Goal: Task Accomplishment & Management: Manage account settings

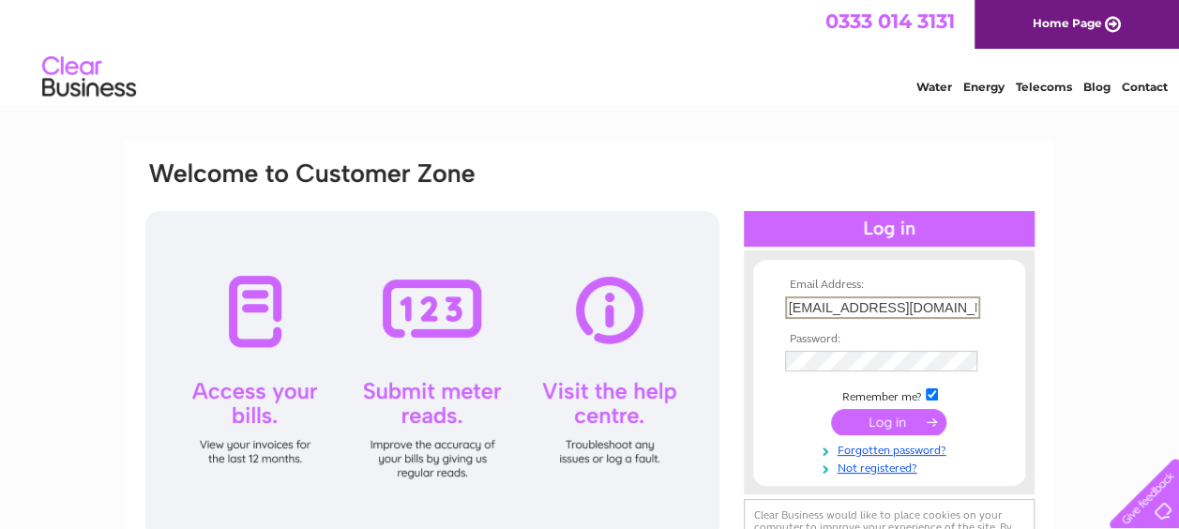
type input "[EMAIL_ADDRESS][DOMAIN_NAME]"
click at [896, 422] on input "submit" at bounding box center [888, 420] width 115 height 26
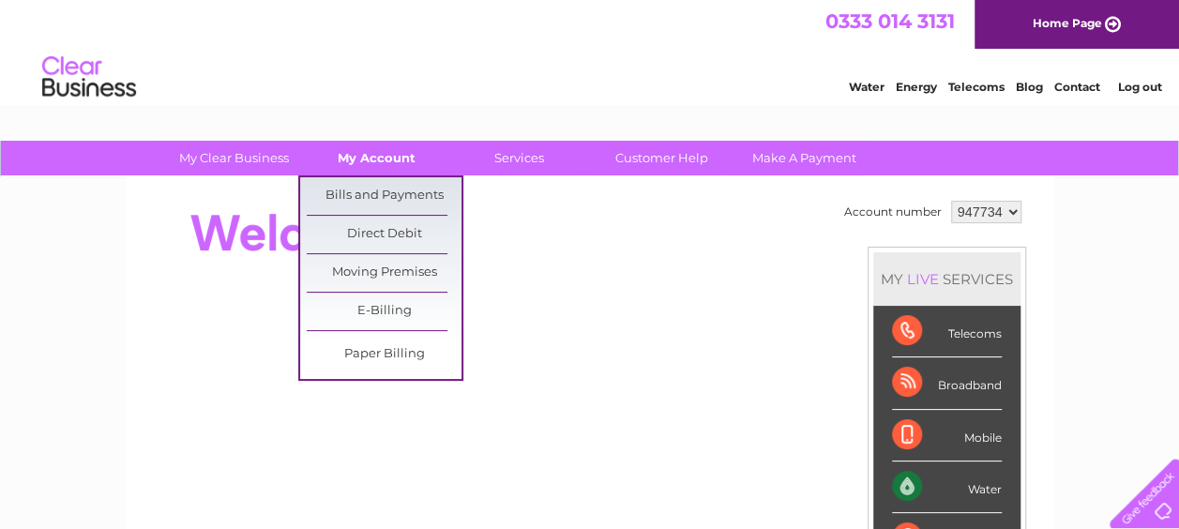
click at [352, 161] on link "My Account" at bounding box center [376, 158] width 155 height 35
click at [356, 195] on link "Bills and Payments" at bounding box center [384, 196] width 155 height 38
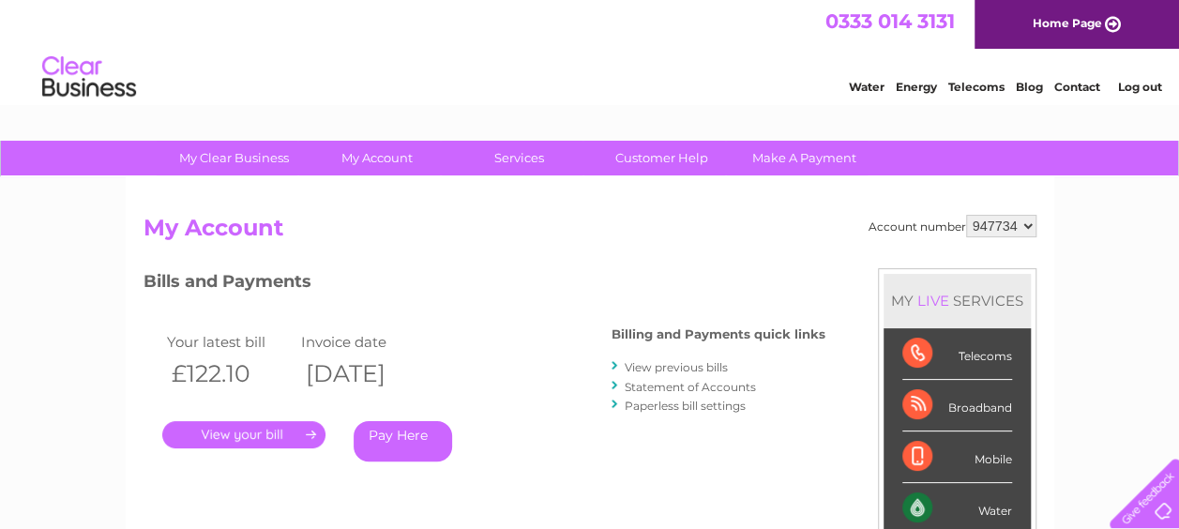
click at [210, 437] on link "." at bounding box center [243, 434] width 163 height 27
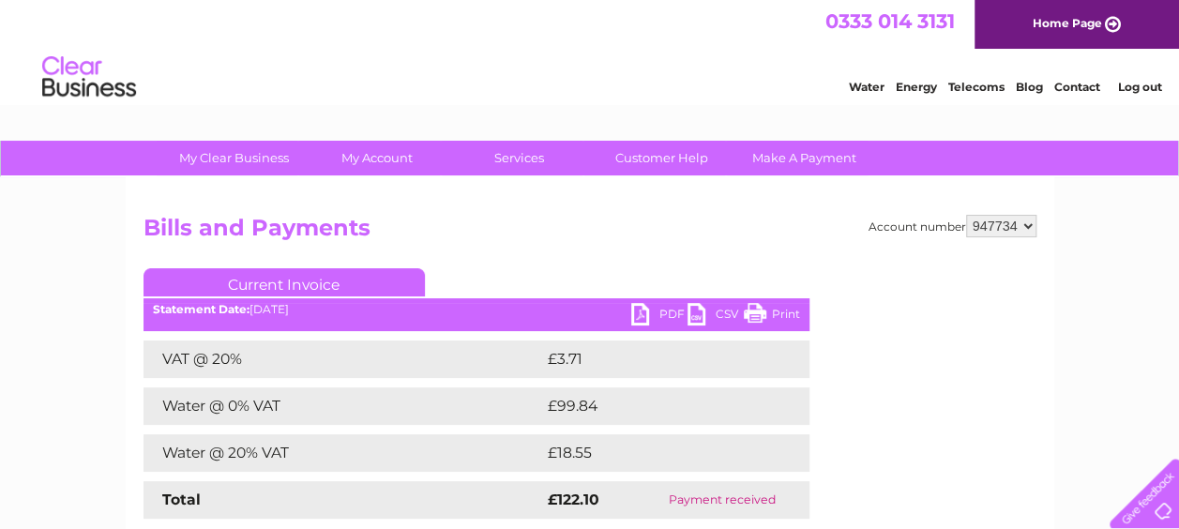
click at [669, 319] on link "PDF" at bounding box center [659, 316] width 56 height 27
click at [1131, 83] on link "Log out" at bounding box center [1139, 87] width 44 height 14
